Goal: Navigation & Orientation: Find specific page/section

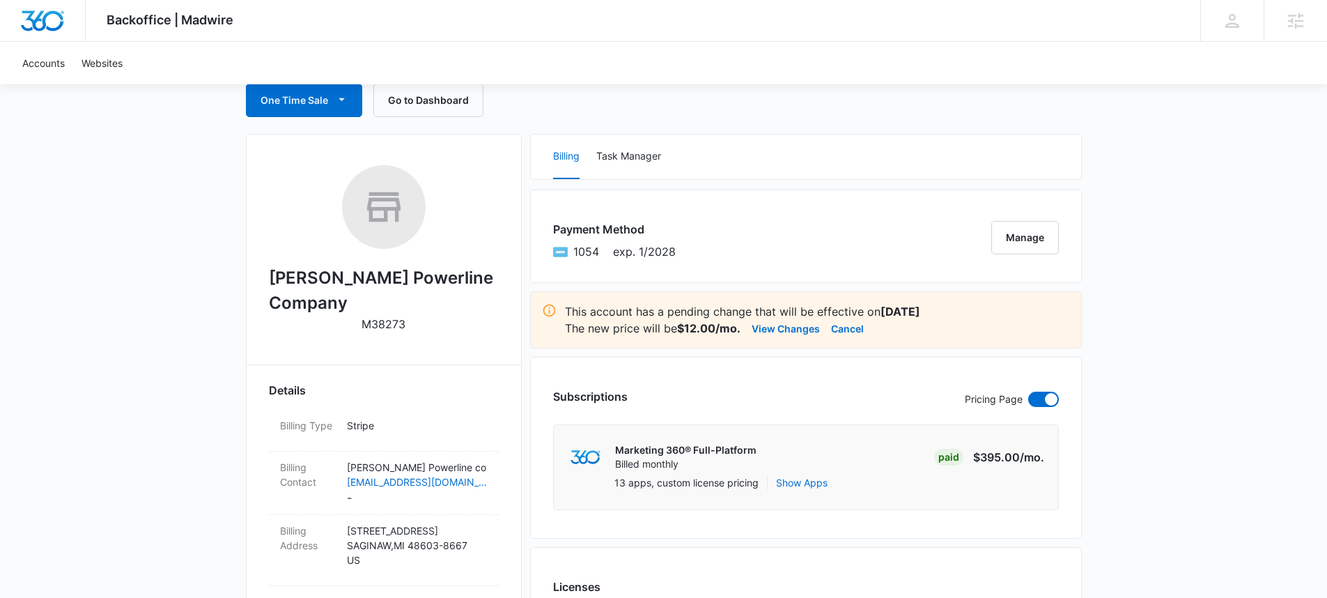
scroll to position [114, 0]
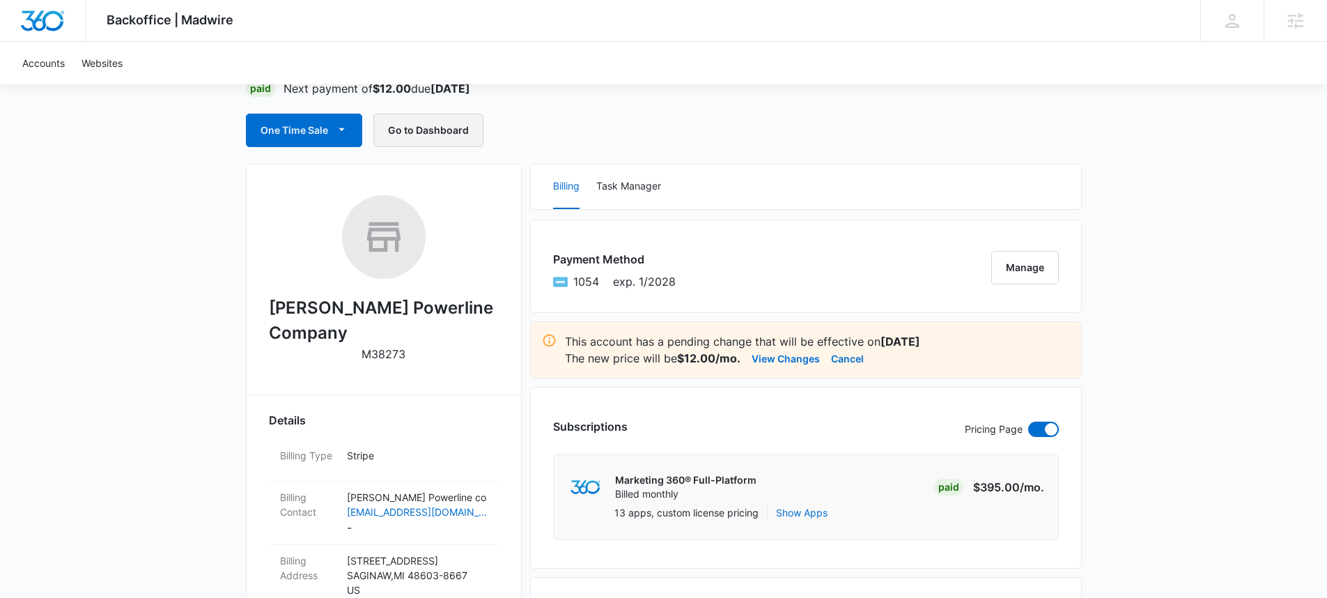
click at [458, 130] on button "Go to Dashboard" at bounding box center [428, 130] width 110 height 33
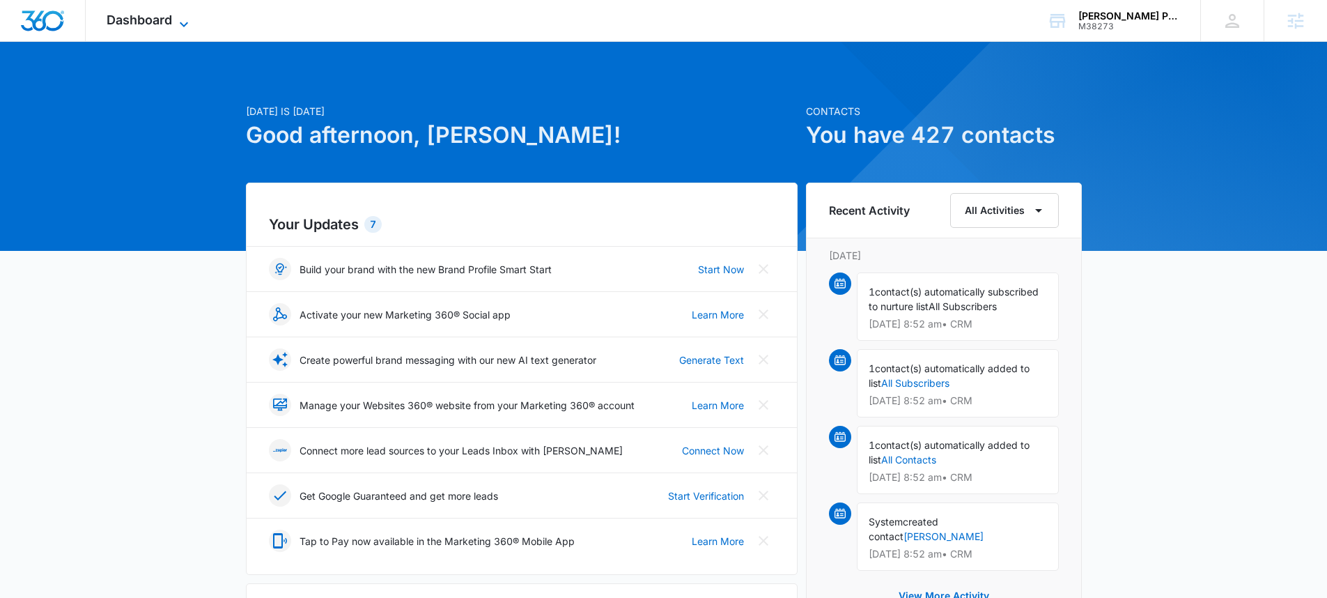
click at [148, 24] on span "Dashboard" at bounding box center [139, 20] width 65 height 15
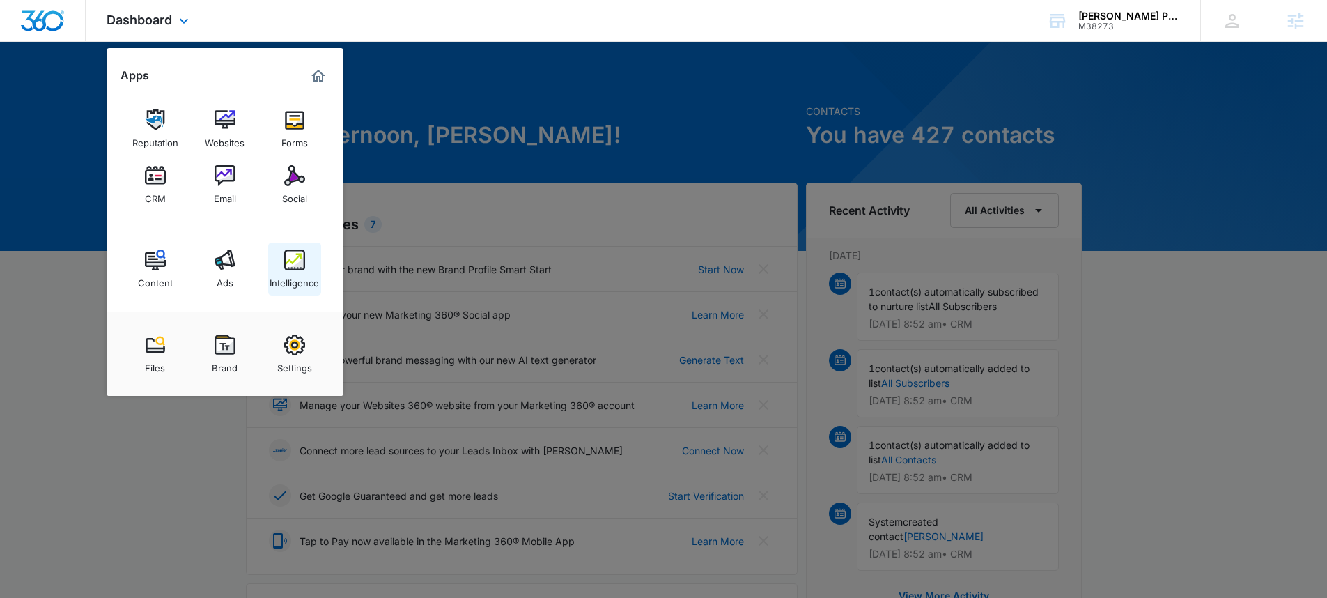
click at [294, 283] on div "Intelligence" at bounding box center [294, 279] width 49 height 18
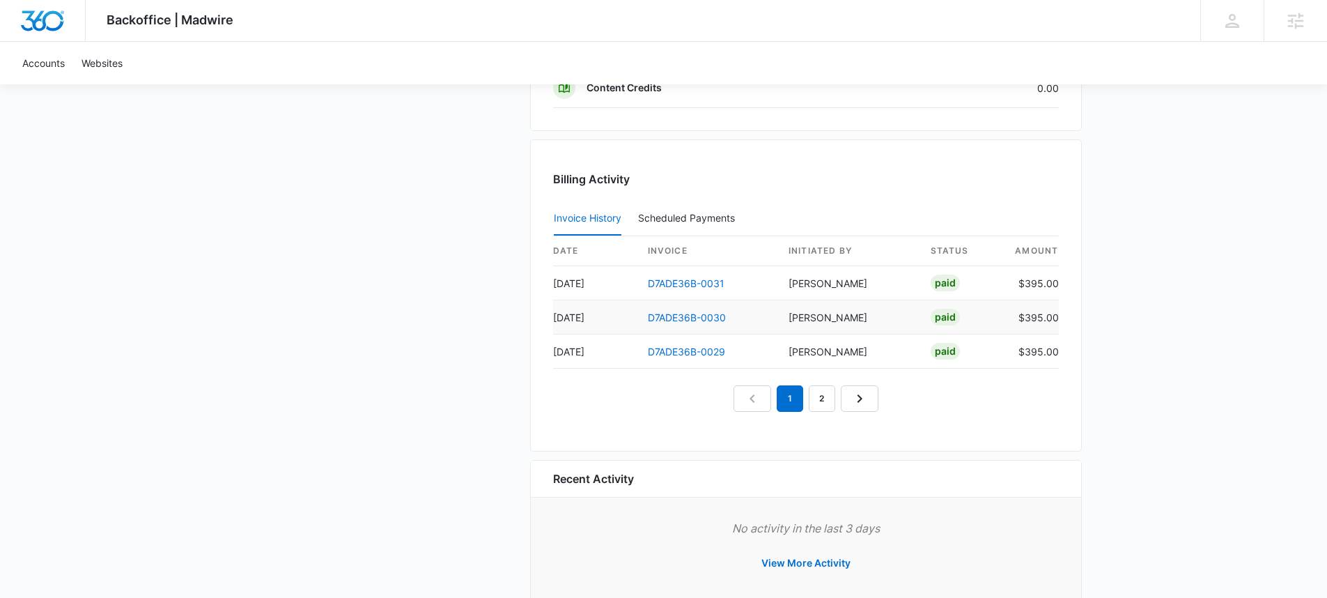
scroll to position [1432, 0]
